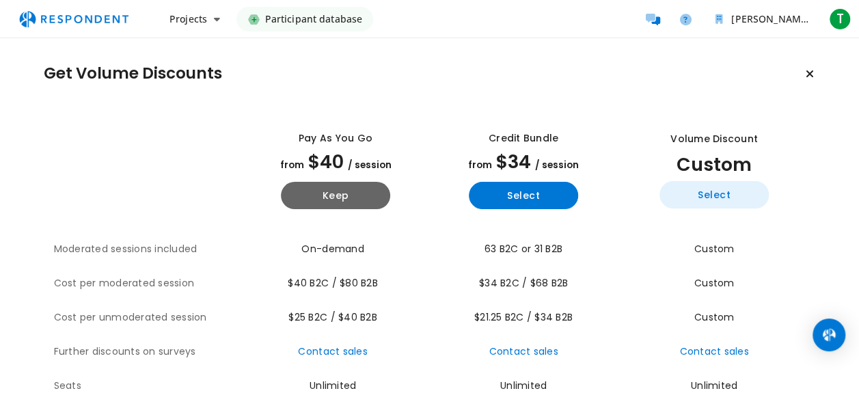
click at [729, 201] on button "Select" at bounding box center [714, 194] width 109 height 27
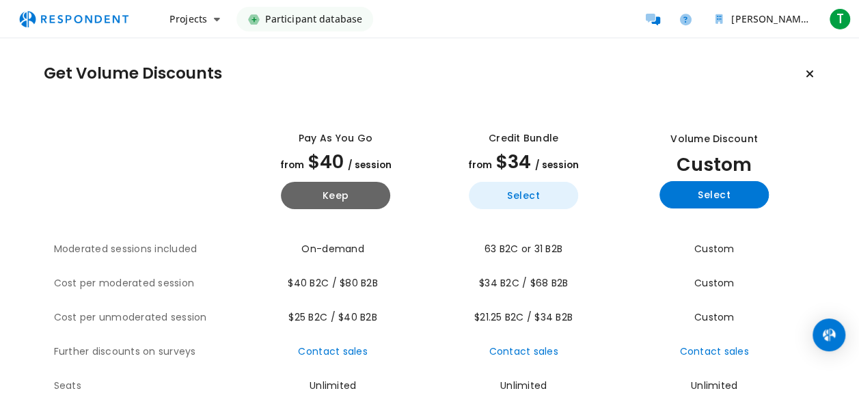
click at [545, 193] on button "Select" at bounding box center [523, 195] width 109 height 27
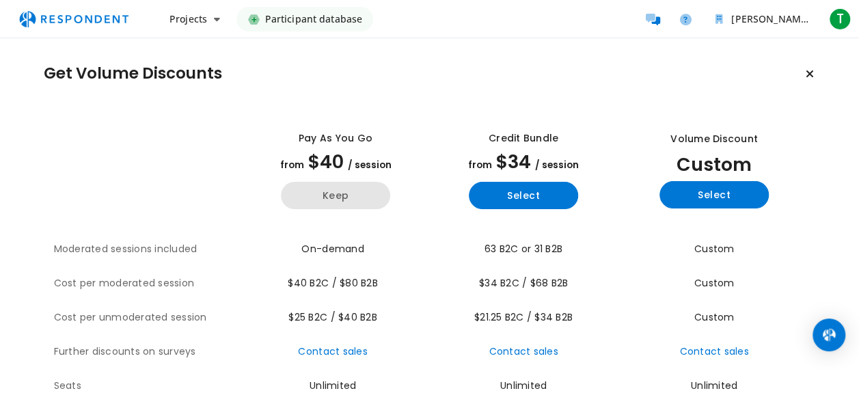
click at [388, 193] on button "Keep" at bounding box center [335, 195] width 109 height 27
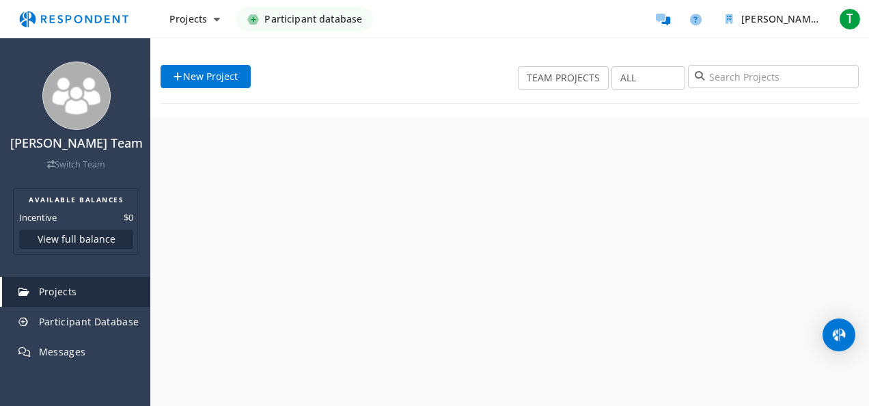
click at [361, 197] on div "[PERSON_NAME] Team Switch Team AVAILABLE BALANCES Incentive $0 View full balanc…" at bounding box center [434, 203] width 869 height 406
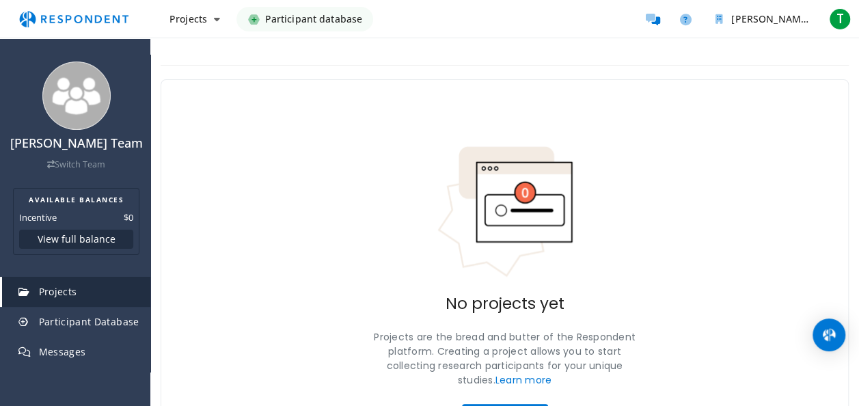
scroll to position [85, 0]
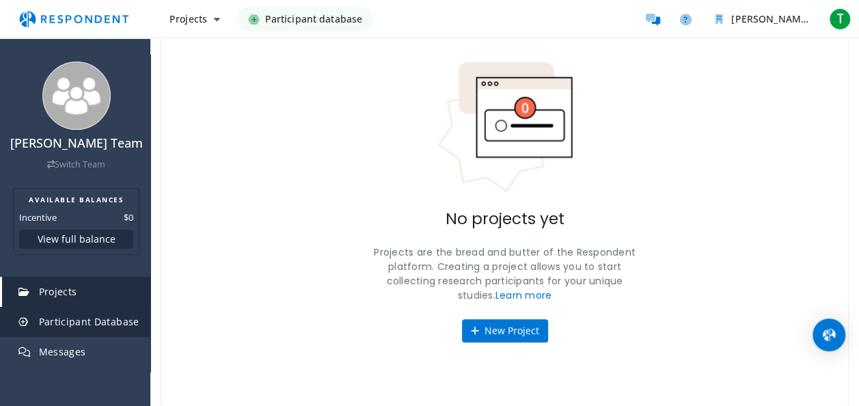
click at [98, 337] on link "Participant Database" at bounding box center [76, 322] width 148 height 30
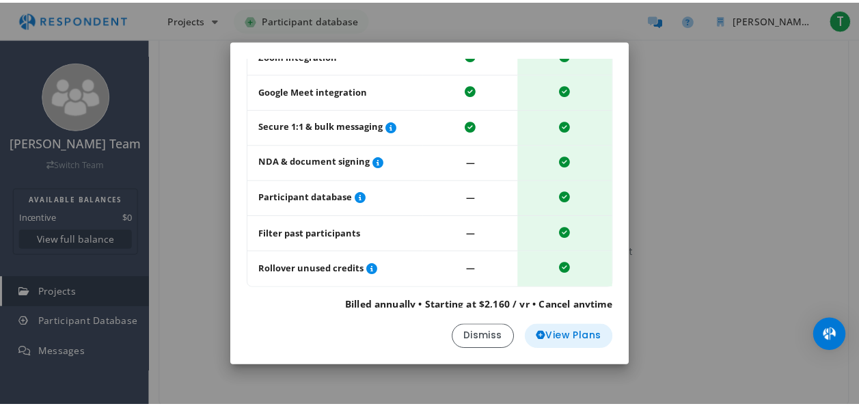
scroll to position [198, 0]
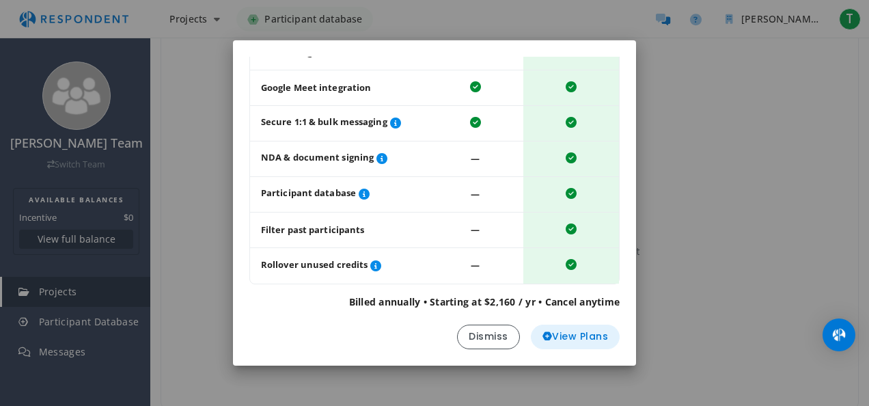
click at [561, 333] on span "View Plans" at bounding box center [576, 336] width 66 height 14
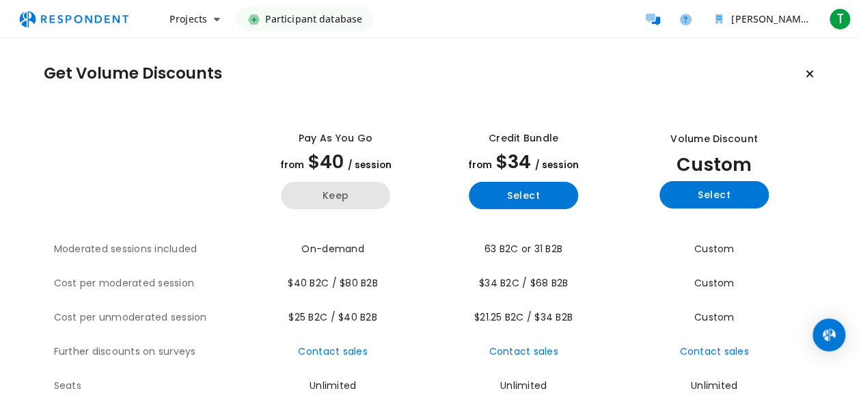
click at [334, 204] on button "Keep" at bounding box center [335, 195] width 109 height 27
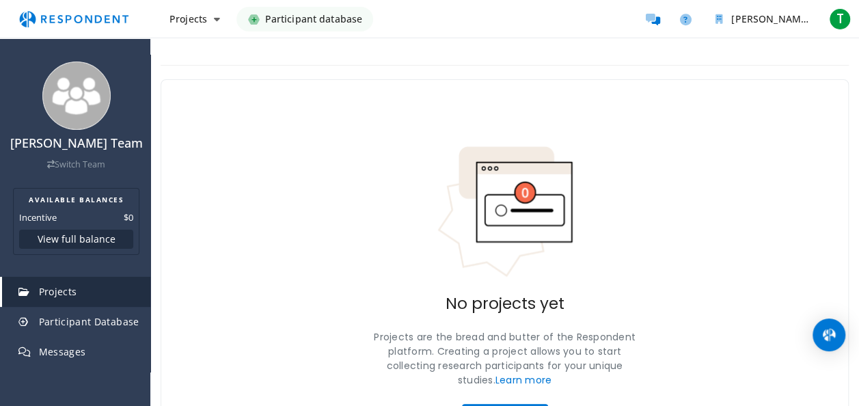
scroll to position [85, 0]
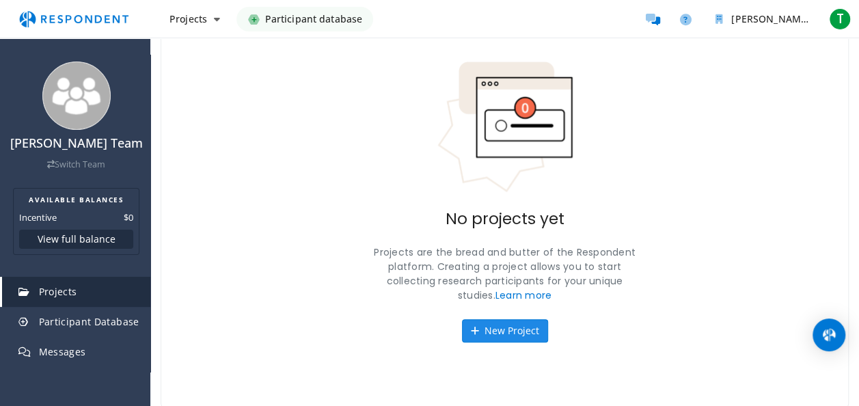
click at [491, 334] on button "New Project" at bounding box center [505, 330] width 86 height 23
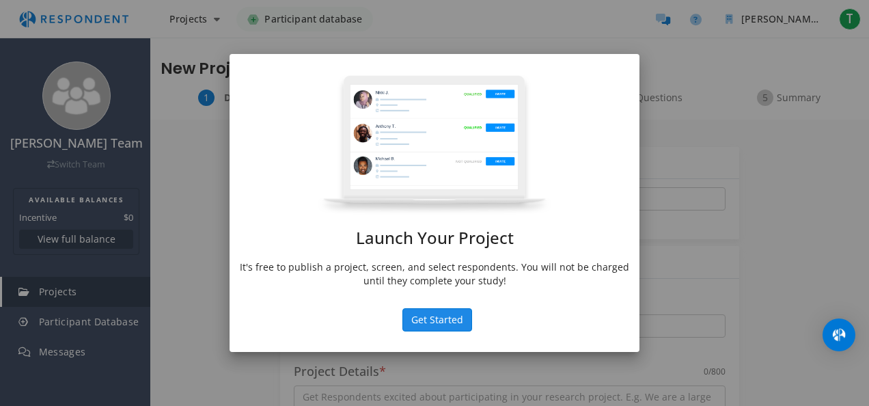
click at [461, 313] on button "Get Started" at bounding box center [438, 319] width 70 height 23
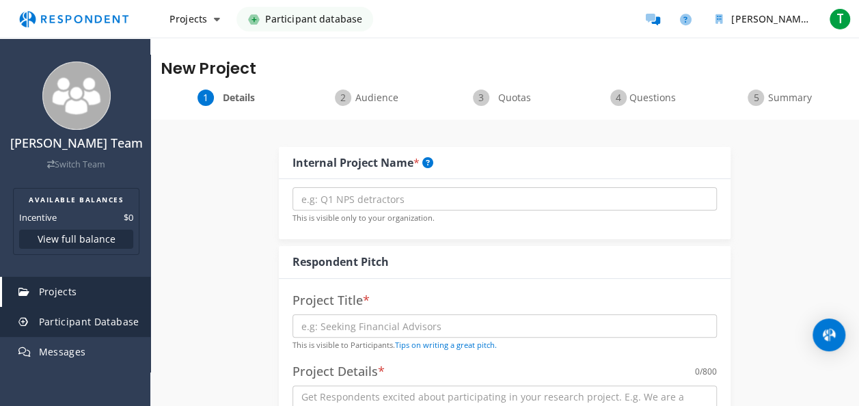
click at [83, 328] on span "Participant Database" at bounding box center [89, 321] width 100 height 13
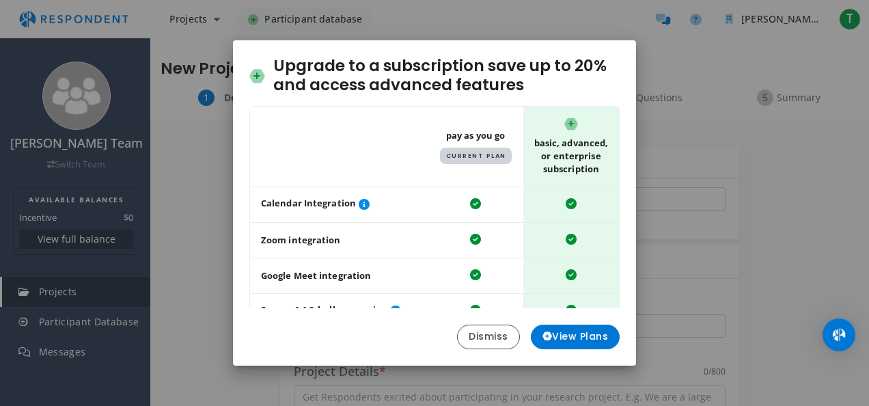
click at [76, 370] on div "Upgrade to a subscription save up to 20% and access advanced features Table sho…" at bounding box center [434, 203] width 869 height 406
